Goal: Information Seeking & Learning: Learn about a topic

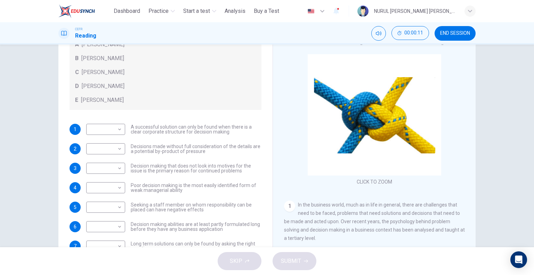
scroll to position [67, 0]
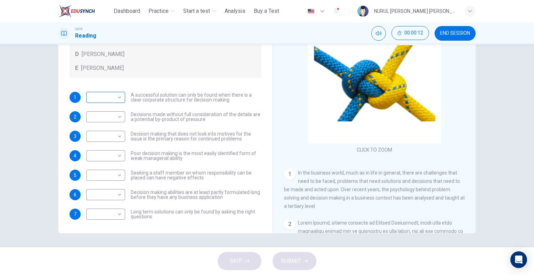
click at [119, 94] on body "This site uses cookies, as explained in our Privacy Policy . If you agree to th…" at bounding box center [267, 137] width 534 height 275
click at [119, 94] on div at bounding box center [267, 137] width 534 height 275
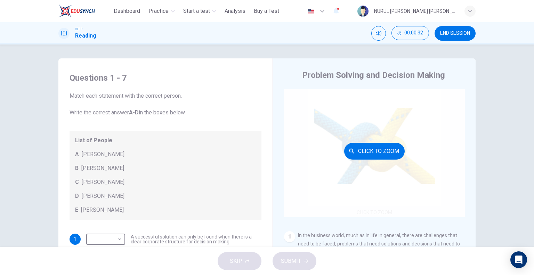
scroll to position [0, 0]
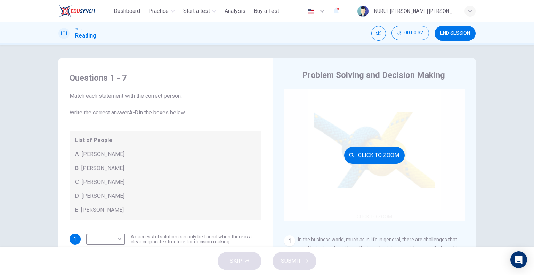
click at [407, 154] on div "Click to Zoom" at bounding box center [374, 155] width 181 height 133
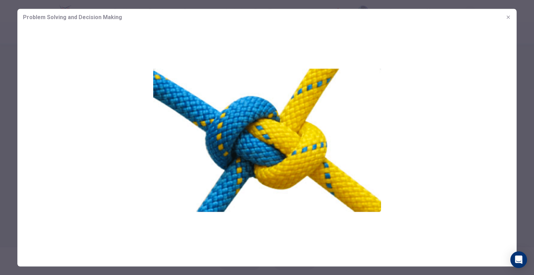
click at [407, 154] on img at bounding box center [267, 139] width 500 height 228
click at [510, 18] on icon "button" at bounding box center [509, 17] width 6 height 6
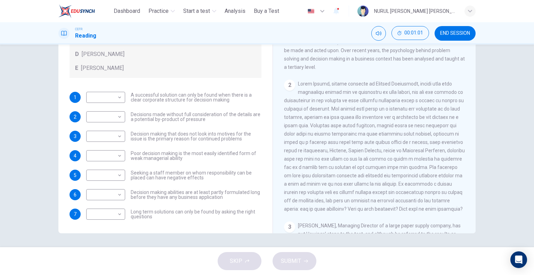
scroll to position [174, 0]
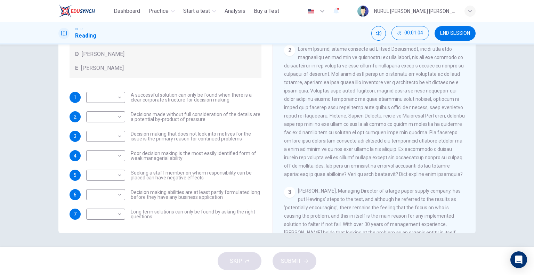
drag, startPoint x: 429, startPoint y: 49, endPoint x: 339, endPoint y: 63, distance: 90.7
click at [339, 63] on div "2" at bounding box center [374, 112] width 181 height 134
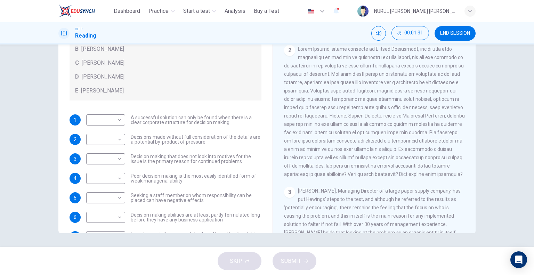
scroll to position [70, 0]
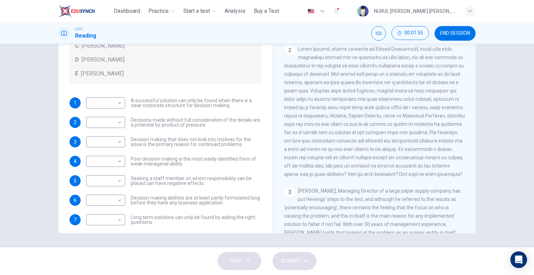
drag, startPoint x: 355, startPoint y: 153, endPoint x: 386, endPoint y: 153, distance: 31.3
click at [386, 153] on span at bounding box center [374, 111] width 181 height 131
drag, startPoint x: 331, startPoint y: 163, endPoint x: 381, endPoint y: 166, distance: 49.8
click at [381, 166] on div "2" at bounding box center [374, 112] width 181 height 134
drag, startPoint x: 326, startPoint y: 159, endPoint x: 405, endPoint y: 144, distance: 80.3
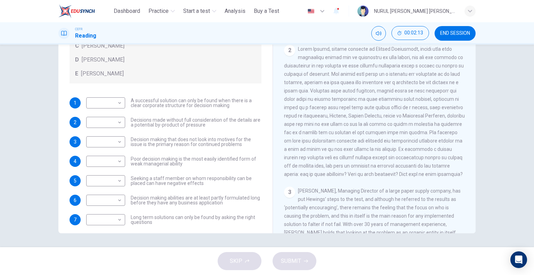
click at [405, 144] on div "2" at bounding box center [374, 112] width 181 height 134
drag, startPoint x: 354, startPoint y: 147, endPoint x: 400, endPoint y: 144, distance: 45.7
click at [400, 144] on span at bounding box center [374, 111] width 181 height 131
drag, startPoint x: 362, startPoint y: 159, endPoint x: 444, endPoint y: 151, distance: 82.1
click at [444, 151] on div "2" at bounding box center [374, 112] width 181 height 134
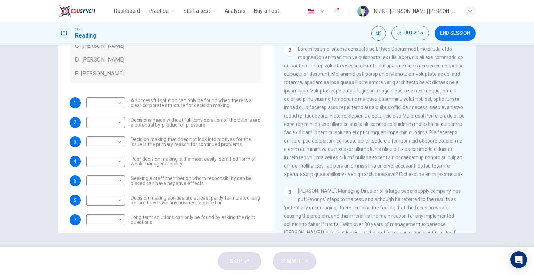
drag, startPoint x: 391, startPoint y: 168, endPoint x: 412, endPoint y: 166, distance: 20.6
click at [411, 167] on div "2" at bounding box center [374, 112] width 181 height 134
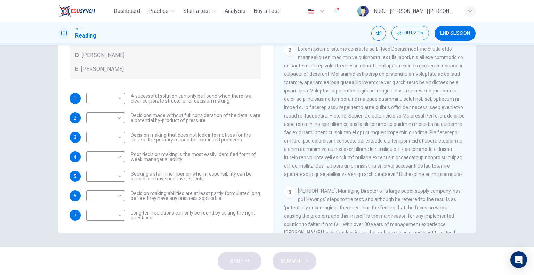
scroll to position [75, 0]
drag, startPoint x: 413, startPoint y: 156, endPoint x: 449, endPoint y: 153, distance: 36.3
click at [449, 153] on div "2" at bounding box center [374, 112] width 181 height 134
drag, startPoint x: 346, startPoint y: 114, endPoint x: 354, endPoint y: 106, distance: 10.8
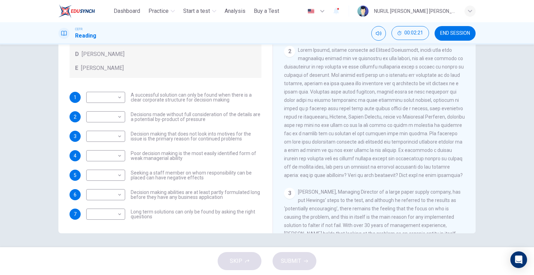
click at [416, 116] on div "2" at bounding box center [374, 113] width 181 height 134
drag, startPoint x: 354, startPoint y: 106, endPoint x: 419, endPoint y: 123, distance: 67.2
click at [419, 123] on div "2" at bounding box center [374, 113] width 181 height 134
drag, startPoint x: 365, startPoint y: 128, endPoint x: 459, endPoint y: 155, distance: 97.9
click at [458, 153] on div "2" at bounding box center [374, 113] width 181 height 134
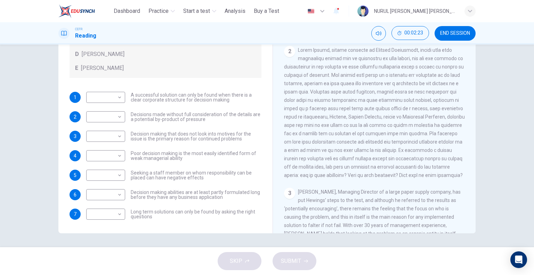
drag, startPoint x: 299, startPoint y: 137, endPoint x: 313, endPoint y: 156, distance: 23.4
click at [384, 174] on span at bounding box center [374, 112] width 181 height 131
drag, startPoint x: 314, startPoint y: 153, endPoint x: 333, endPoint y: 166, distance: 22.9
click at [333, 167] on div "2" at bounding box center [374, 113] width 181 height 134
drag, startPoint x: 294, startPoint y: 144, endPoint x: 306, endPoint y: 142, distance: 11.8
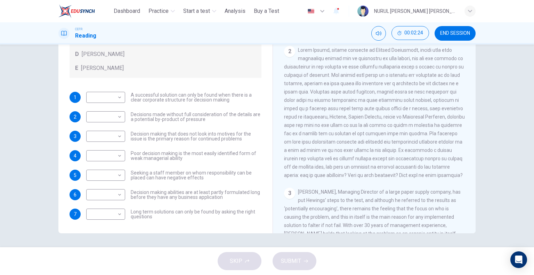
click at [297, 145] on div "2" at bounding box center [374, 113] width 181 height 134
drag, startPoint x: 306, startPoint y: 142, endPoint x: 334, endPoint y: 150, distance: 29.3
click at [334, 150] on div "2" at bounding box center [374, 113] width 181 height 134
drag, startPoint x: 260, startPoint y: 147, endPoint x: 313, endPoint y: 159, distance: 54.8
click at [313, 159] on div "Questions 1 - 7 Match each statement with the correct person. Write the correct…" at bounding box center [266, 113] width 417 height 242
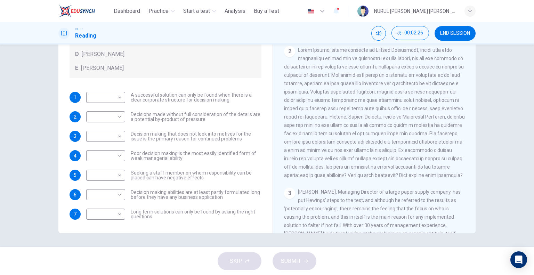
drag, startPoint x: 282, startPoint y: 146, endPoint x: 312, endPoint y: 162, distance: 34.0
click at [312, 162] on span at bounding box center [374, 112] width 181 height 131
drag, startPoint x: 327, startPoint y: 132, endPoint x: 388, endPoint y: 133, distance: 60.9
click at [388, 133] on div "2" at bounding box center [374, 113] width 181 height 134
drag, startPoint x: 350, startPoint y: 119, endPoint x: 392, endPoint y: 125, distance: 42.3
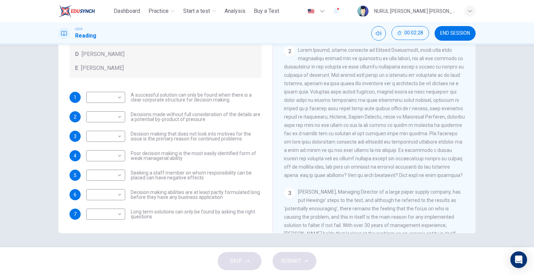
click at [392, 125] on div "2" at bounding box center [374, 113] width 181 height 134
drag, startPoint x: 354, startPoint y: 157, endPoint x: 376, endPoint y: 164, distance: 23.2
click at [376, 164] on span at bounding box center [374, 112] width 181 height 131
drag, startPoint x: 391, startPoint y: 163, endPoint x: 431, endPoint y: 165, distance: 40.4
click at [431, 165] on span at bounding box center [374, 112] width 181 height 131
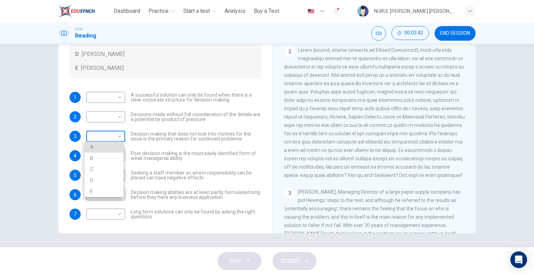
click at [120, 134] on body "This site uses cookies, as explained in our Privacy Policy . If you agree to th…" at bounding box center [267, 137] width 534 height 275
click at [185, 132] on div at bounding box center [267, 137] width 534 height 275
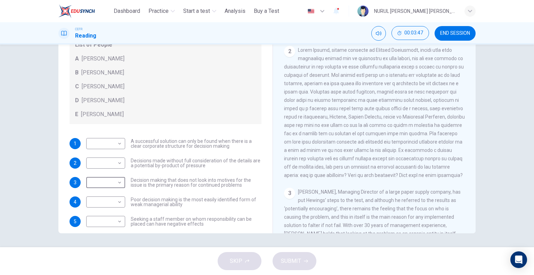
scroll to position [40, 0]
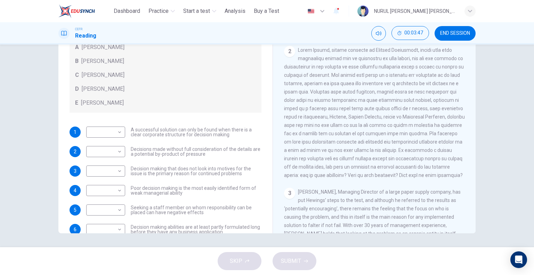
click at [123, 175] on div "​ ​ Decision making that does not look into motives for the issue is the primar…" at bounding box center [173, 171] width 175 height 11
click at [120, 172] on body "This site uses cookies, as explained in our Privacy Policy . If you agree to th…" at bounding box center [267, 137] width 534 height 275
click at [118, 194] on li "B" at bounding box center [104, 193] width 39 height 11
type input "*"
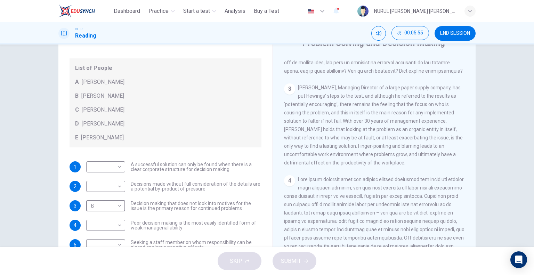
scroll to position [75, 0]
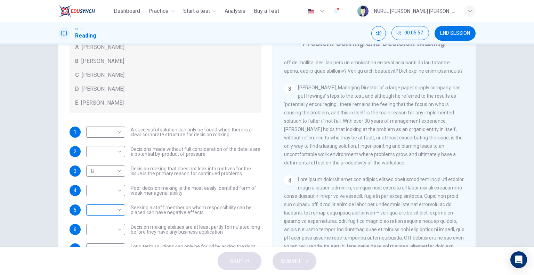
click at [122, 210] on div "​ ​" at bounding box center [105, 210] width 39 height 11
click at [117, 211] on body "This site uses cookies, as explained in our Privacy Policy . If you agree to th…" at bounding box center [267, 137] width 534 height 275
click at [103, 238] on li "C" at bounding box center [104, 241] width 39 height 11
type input "*"
click at [311, 166] on span "Garen Filke, Managing Director of a large paper supply company, has put Hewings…" at bounding box center [373, 125] width 179 height 81
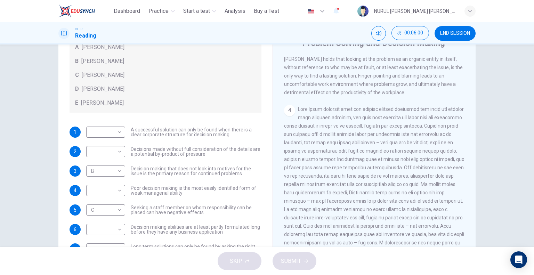
scroll to position [416, 0]
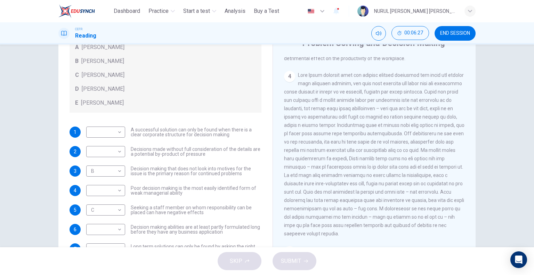
drag, startPoint x: 416, startPoint y: 111, endPoint x: 347, endPoint y: 105, distance: 69.1
click at [366, 105] on div "4" at bounding box center [374, 154] width 181 height 167
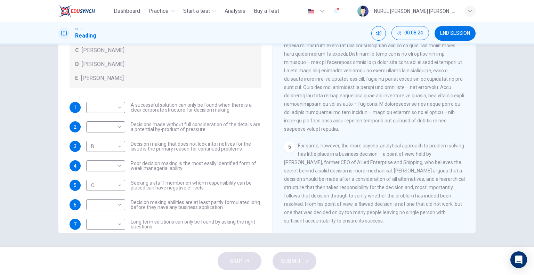
scroll to position [75, 0]
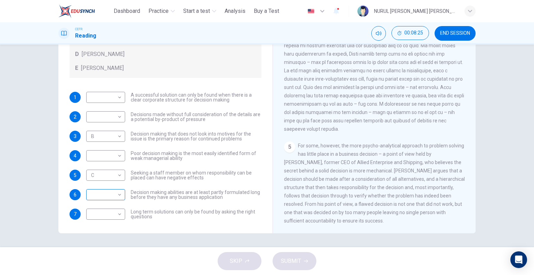
click at [116, 195] on body "This site uses cookies, as explained in our Privacy Policy . If you agree to th…" at bounding box center [267, 137] width 534 height 275
click at [100, 247] on li "E" at bounding box center [104, 250] width 39 height 11
type input "*"
click at [174, 224] on div "Questions 1 - 7 Match each statement with the correct person. Write the correct…" at bounding box center [165, 74] width 203 height 303
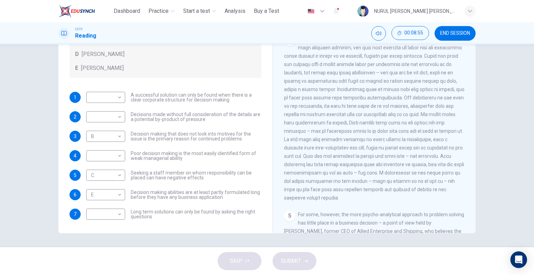
scroll to position [433, 0]
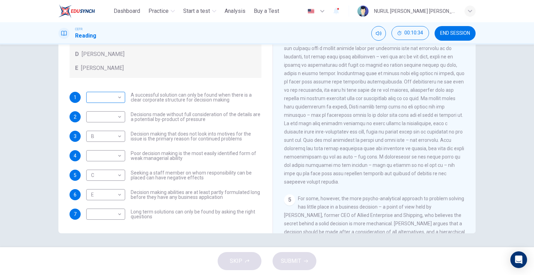
click at [120, 104] on body "This site uses cookies, as explained in our Privacy Policy . If you agree to th…" at bounding box center [267, 137] width 534 height 275
click at [158, 125] on div at bounding box center [267, 137] width 534 height 275
click at [122, 99] on div "​ ​" at bounding box center [105, 97] width 39 height 11
click at [115, 97] on body "This site uses cookies, as explained in our Privacy Policy . If you agree to th…" at bounding box center [267, 137] width 534 height 275
click at [106, 138] on li "D" at bounding box center [104, 141] width 39 height 11
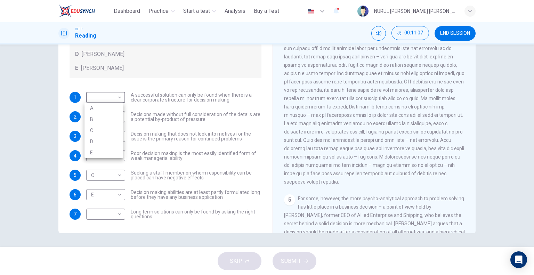
type input "*"
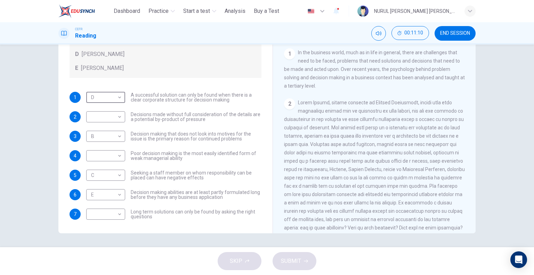
scroll to position [155, 0]
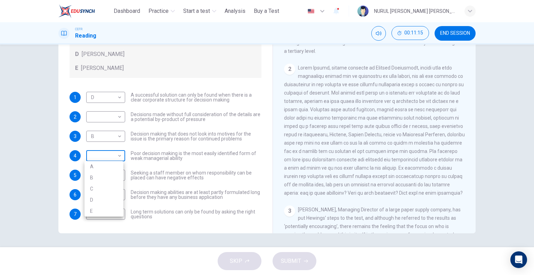
click at [119, 157] on body "This site uses cookies, as explained in our Privacy Policy . If you agree to th…" at bounding box center [267, 137] width 534 height 275
click at [159, 141] on div at bounding box center [267, 137] width 534 height 275
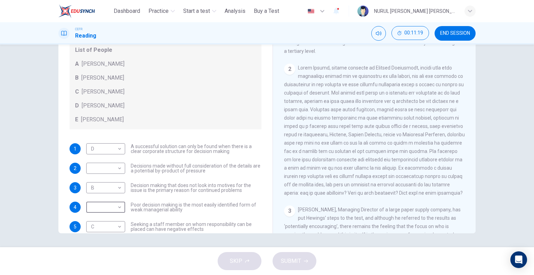
scroll to position [35, 0]
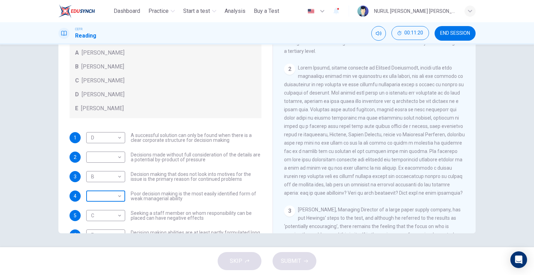
click at [111, 198] on body "This site uses cookies, as explained in our Privacy Policy . If you agree to th…" at bounding box center [267, 137] width 534 height 275
click at [109, 208] on li "A" at bounding box center [104, 207] width 39 height 11
type input "*"
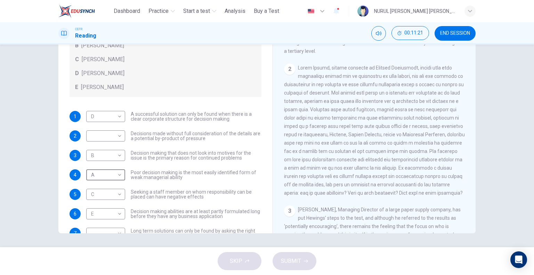
scroll to position [75, 0]
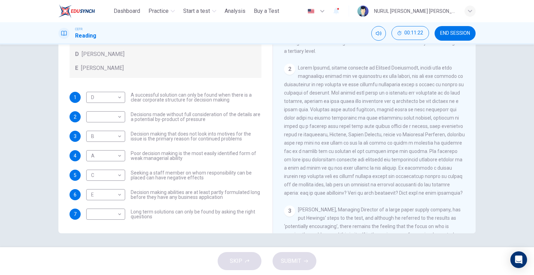
click at [241, 200] on div "1 D * ​ A successful solution can only be found when there is a clear corporate…" at bounding box center [166, 156] width 192 height 128
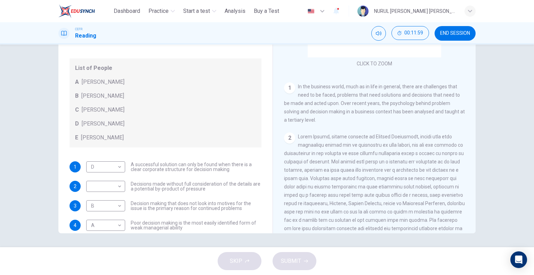
scroll to position [63, 0]
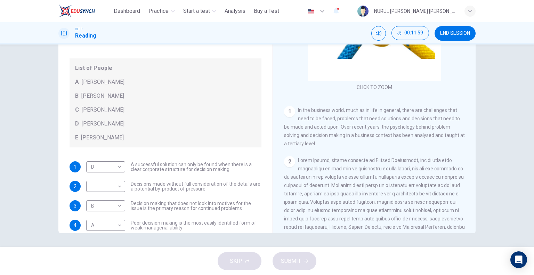
click at [306, 258] on div "SKIP SUBMIT" at bounding box center [267, 261] width 534 height 28
click at [121, 184] on body "This site uses cookies, as explained in our Privacy Policy . If you agree to th…" at bounding box center [267, 137] width 534 height 275
click at [142, 201] on div at bounding box center [267, 137] width 534 height 275
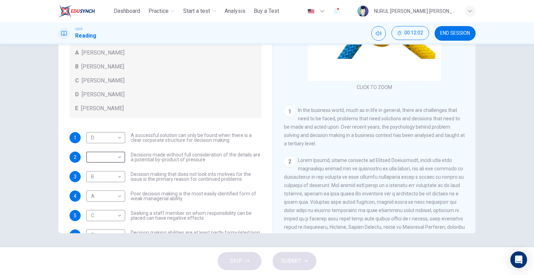
scroll to position [75, 0]
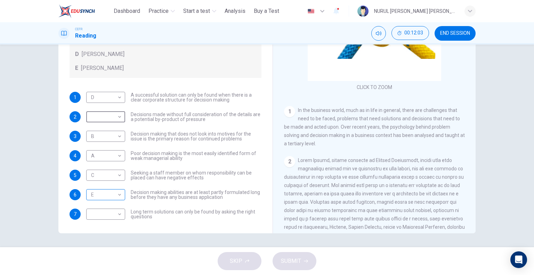
click at [117, 195] on body "This site uses cookies, as explained in our Privacy Policy . If you agree to th…" at bounding box center [267, 137] width 534 height 275
click at [106, 249] on li "E" at bounding box center [104, 250] width 39 height 11
click at [183, 203] on div "1 D * ​ A successful solution can only be found when there is a clear corporate…" at bounding box center [166, 156] width 192 height 128
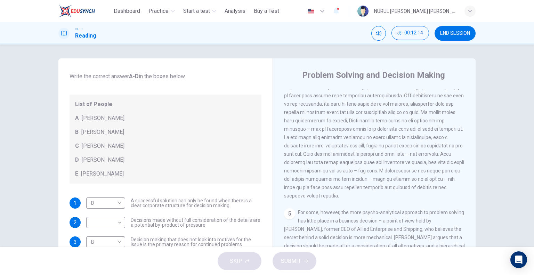
scroll to position [0, 0]
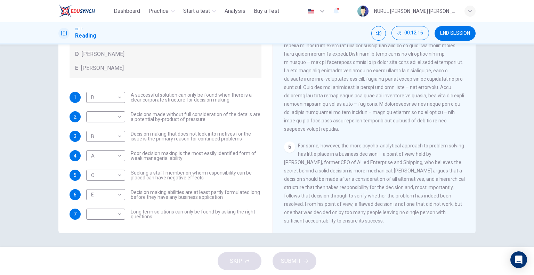
click at [294, 261] on div "SKIP SUBMIT" at bounding box center [267, 261] width 534 height 28
click at [108, 214] on body "This site uses cookies, as explained in our Privacy Policy . If you agree to th…" at bounding box center [267, 137] width 534 height 275
click at [148, 212] on div at bounding box center [267, 137] width 534 height 275
click at [105, 118] on body "This site uses cookies, as explained in our Privacy Policy . If you agree to th…" at bounding box center [267, 137] width 534 height 275
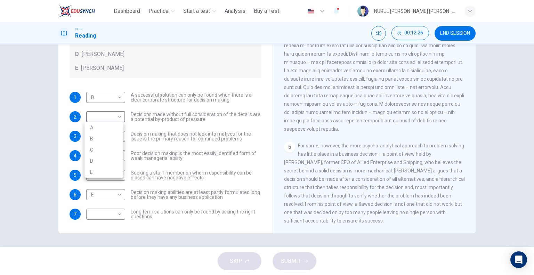
click at [106, 134] on li "B" at bounding box center [104, 138] width 39 height 11
type input "*"
click at [118, 217] on body "This site uses cookies, as explained in our Privacy Policy . If you agree to th…" at bounding box center [267, 137] width 534 height 275
click at [114, 218] on li "A" at bounding box center [104, 219] width 39 height 11
type input "*"
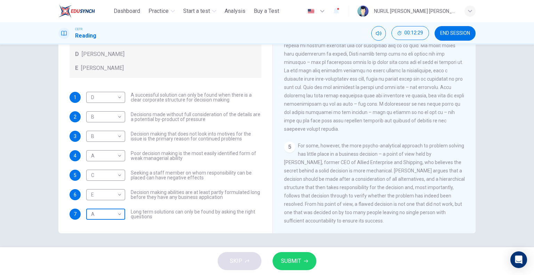
click at [114, 213] on body "This site uses cookies, as explained in our Privacy Policy . If you agree to th…" at bounding box center [267, 137] width 534 height 275
click at [103, 117] on div at bounding box center [267, 137] width 534 height 275
click at [103, 116] on body "This site uses cookies, as explained in our Privacy Policy . If you agree to th…" at bounding box center [267, 137] width 534 height 275
click at [382, 132] on div at bounding box center [267, 137] width 534 height 275
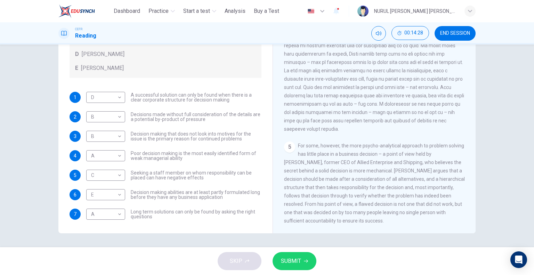
scroll to position [503, 0]
click at [120, 117] on body "This site uses cookies, as explained in our Privacy Policy . If you agree to th…" at bounding box center [267, 137] width 534 height 275
click at [161, 127] on div at bounding box center [267, 137] width 534 height 275
click at [120, 118] on body "This site uses cookies, as explained in our Privacy Policy . If you agree to th…" at bounding box center [267, 137] width 534 height 275
click at [111, 174] on li "E" at bounding box center [104, 172] width 39 height 11
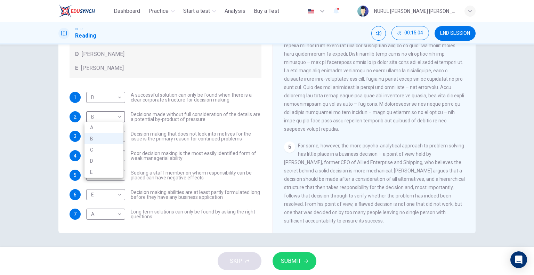
type input "*"
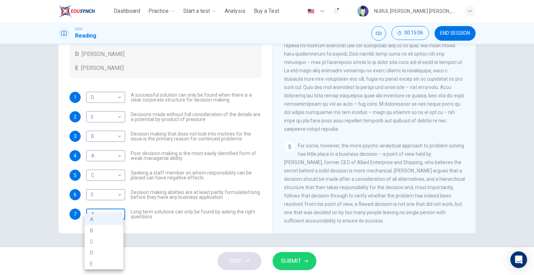
click at [114, 214] on body "This site uses cookies, as explained in our Privacy Policy . If you agree to th…" at bounding box center [267, 137] width 534 height 275
click at [366, 142] on div at bounding box center [267, 137] width 534 height 275
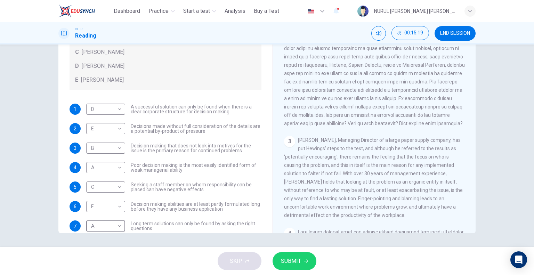
scroll to position [75, 0]
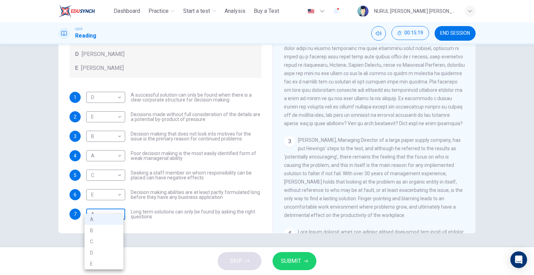
click at [118, 214] on body "This site uses cookies, as explained in our Privacy Policy . If you agree to th…" at bounding box center [267, 137] width 534 height 275
click at [103, 232] on li "B" at bounding box center [104, 230] width 39 height 11
type input "*"
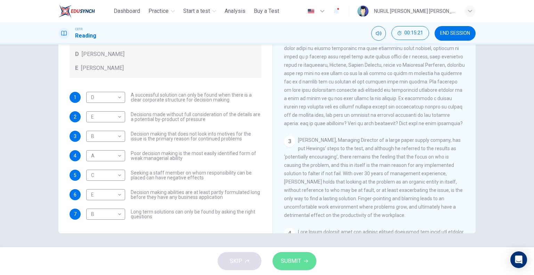
click at [291, 259] on span "SUBMIT" at bounding box center [291, 261] width 20 height 10
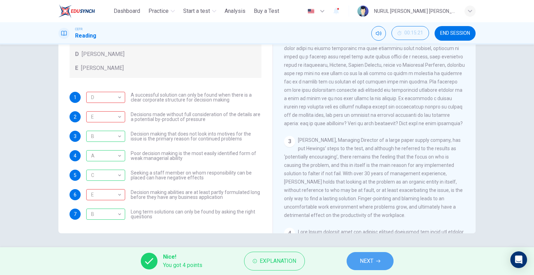
click at [373, 262] on span "NEXT" at bounding box center [367, 261] width 14 height 10
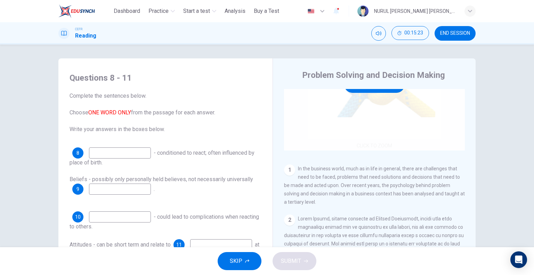
scroll to position [0, 0]
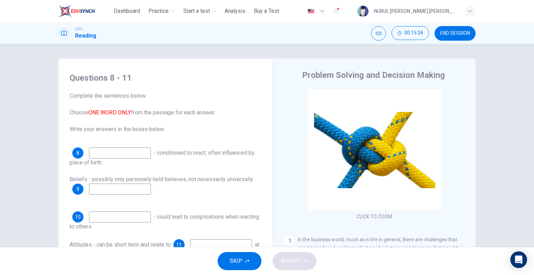
click at [465, 32] on span "END SESSION" at bounding box center [455, 34] width 30 height 6
